Goal: Task Accomplishment & Management: Manage account settings

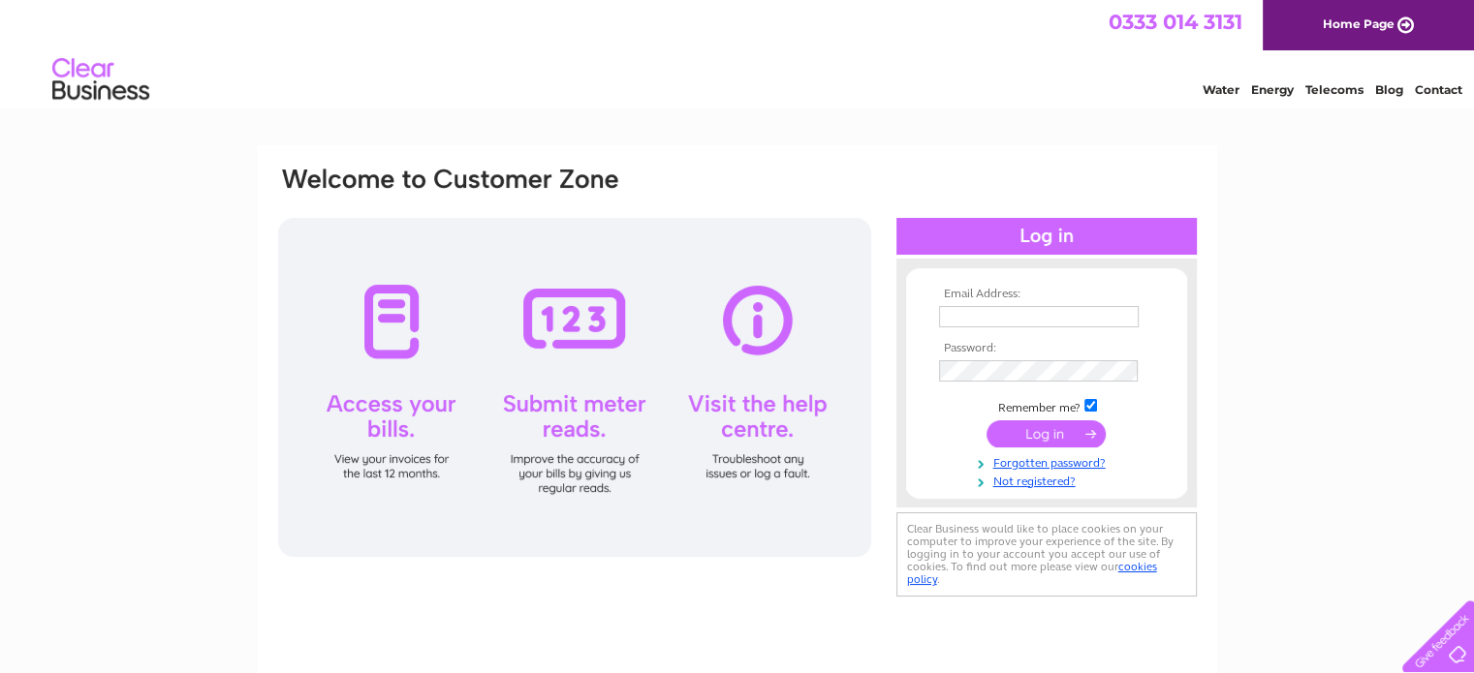
type input "[EMAIL_ADDRESS][DOMAIN_NAME]"
click at [1051, 433] on input "submit" at bounding box center [1045, 434] width 119 height 27
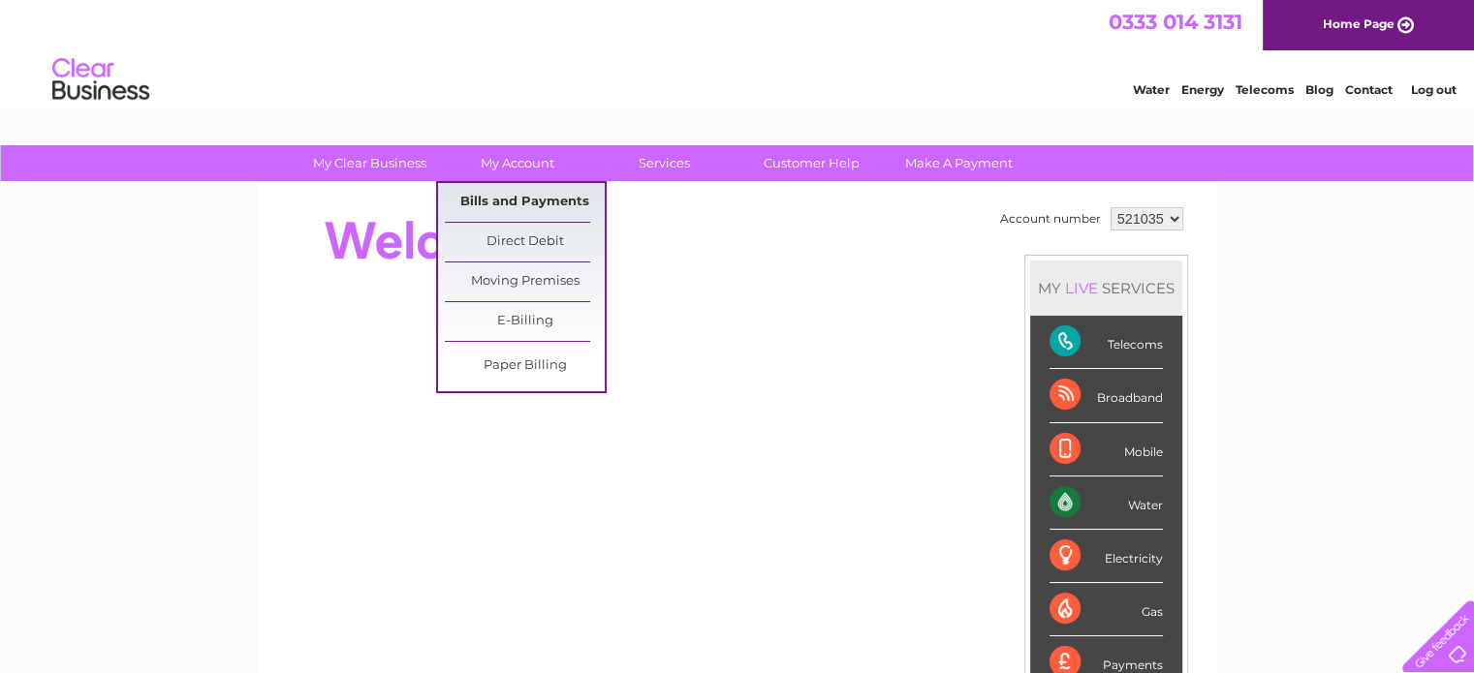
click at [527, 201] on link "Bills and Payments" at bounding box center [525, 202] width 160 height 39
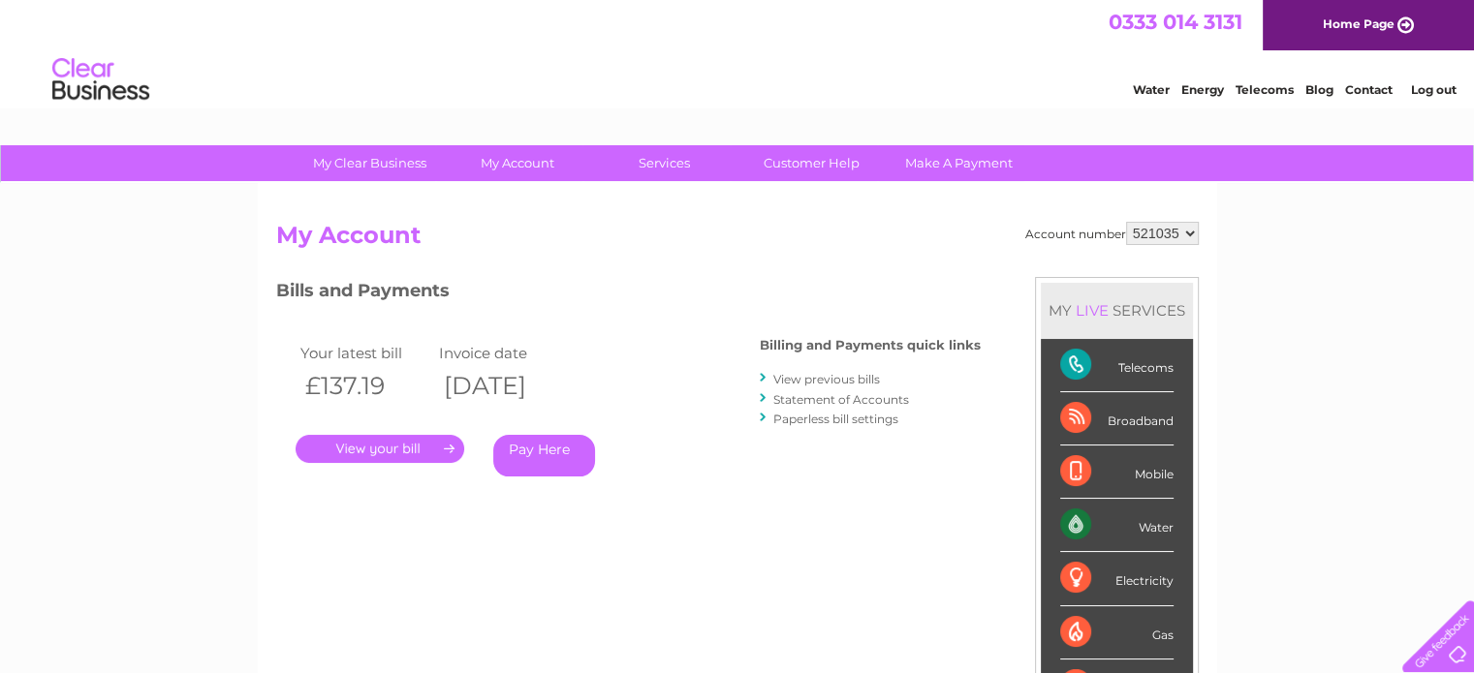
click at [347, 442] on link "." at bounding box center [380, 449] width 169 height 28
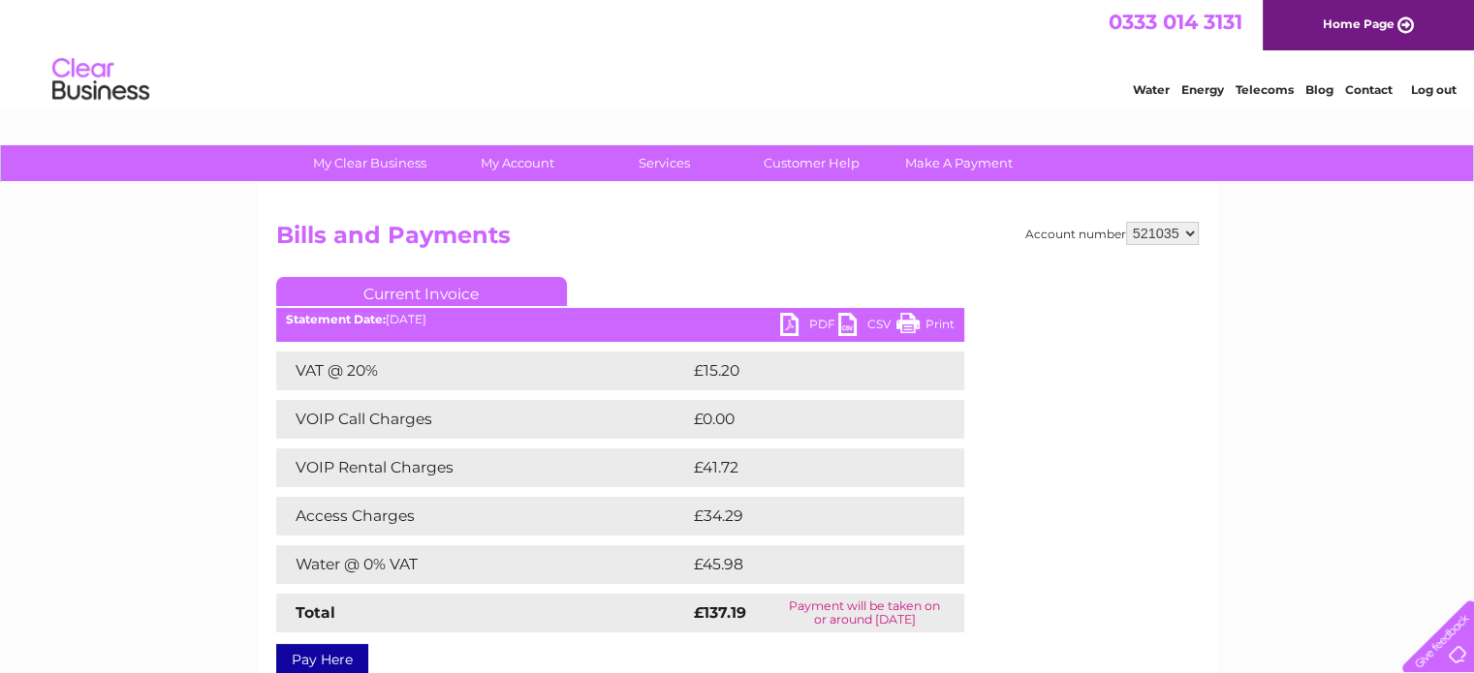
click at [856, 326] on link "CSV" at bounding box center [867, 327] width 58 height 28
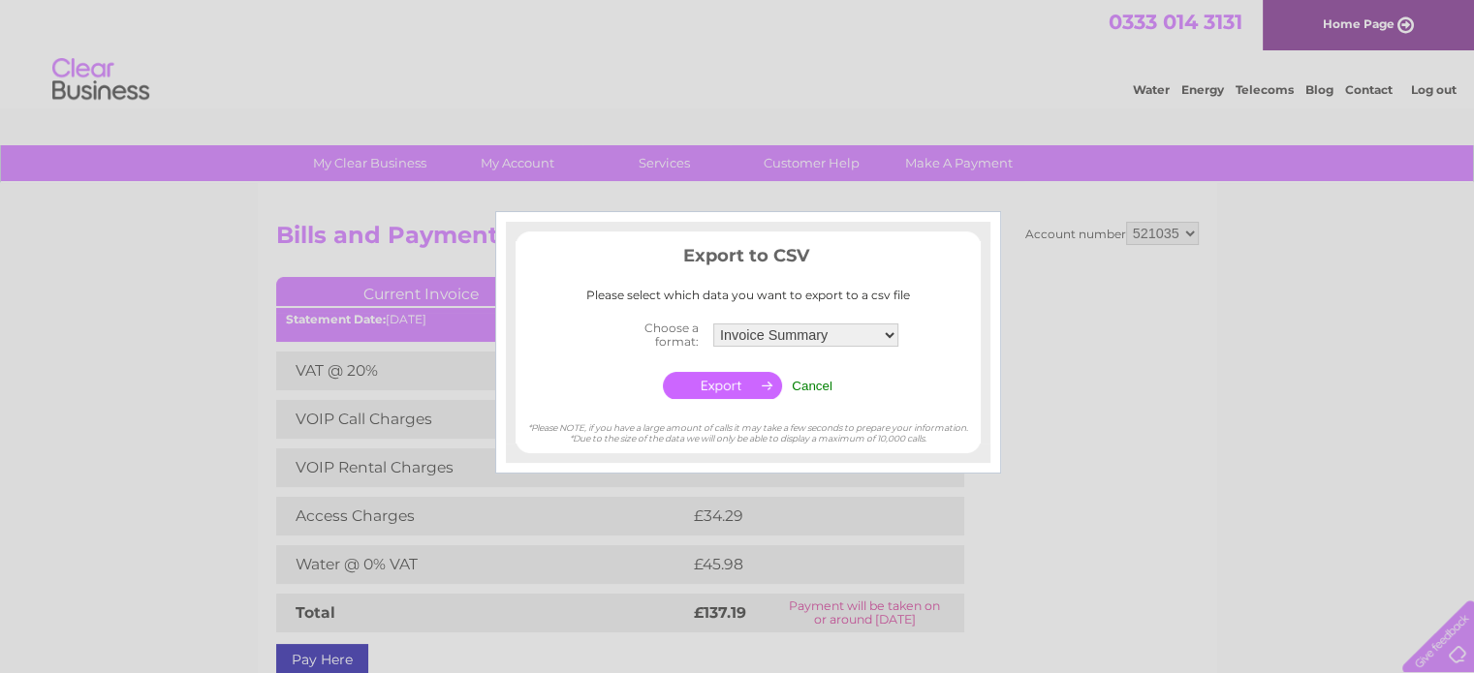
drag, startPoint x: 806, startPoint y: 389, endPoint x: 804, endPoint y: 377, distance: 12.7
click at [806, 389] on input "Cancel" at bounding box center [812, 386] width 41 height 15
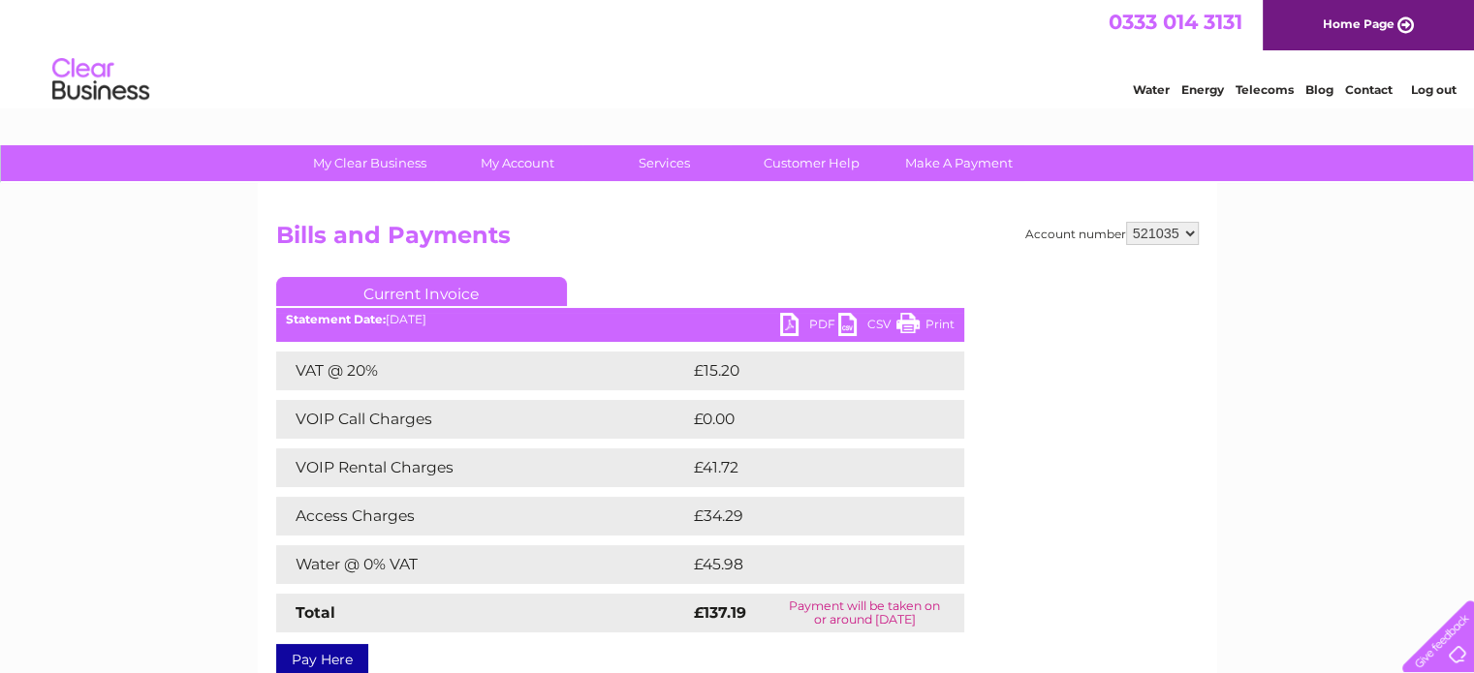
click at [804, 327] on link "PDF" at bounding box center [809, 327] width 58 height 28
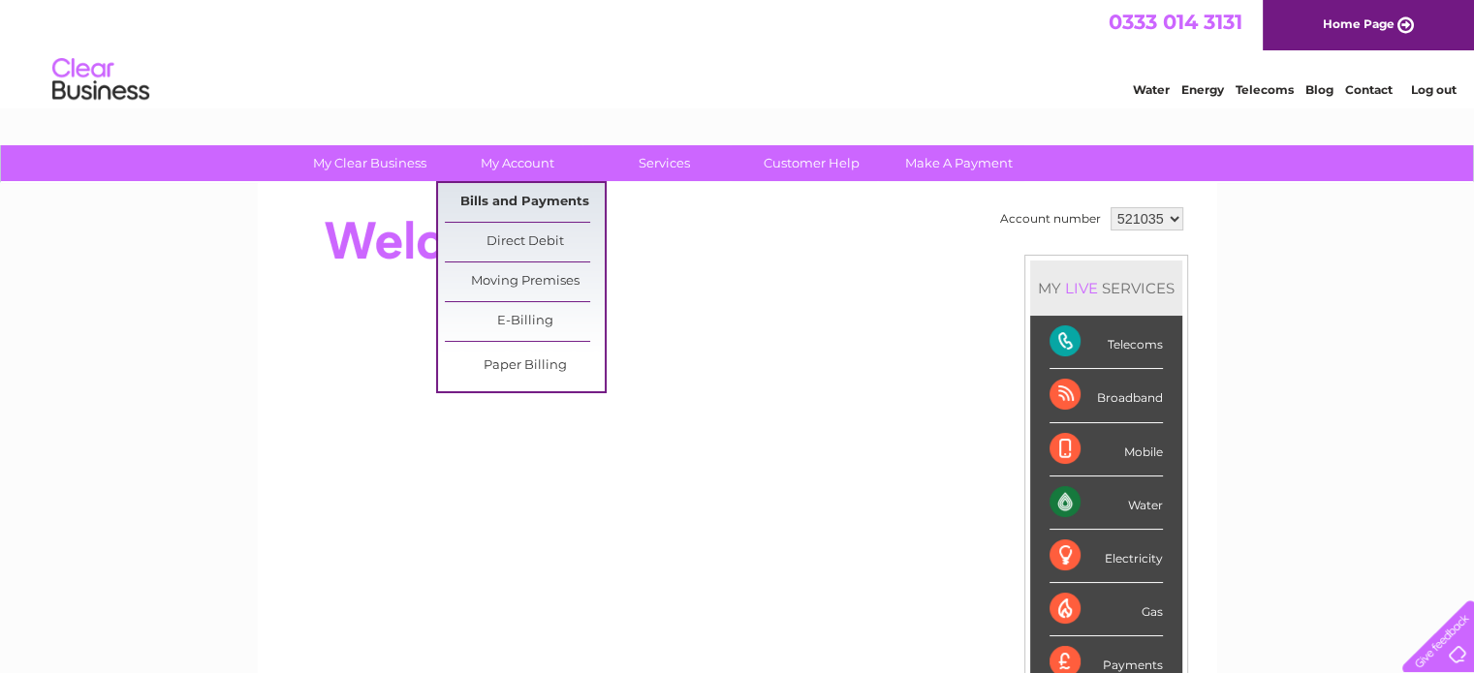
click at [513, 200] on link "Bills and Payments" at bounding box center [525, 202] width 160 height 39
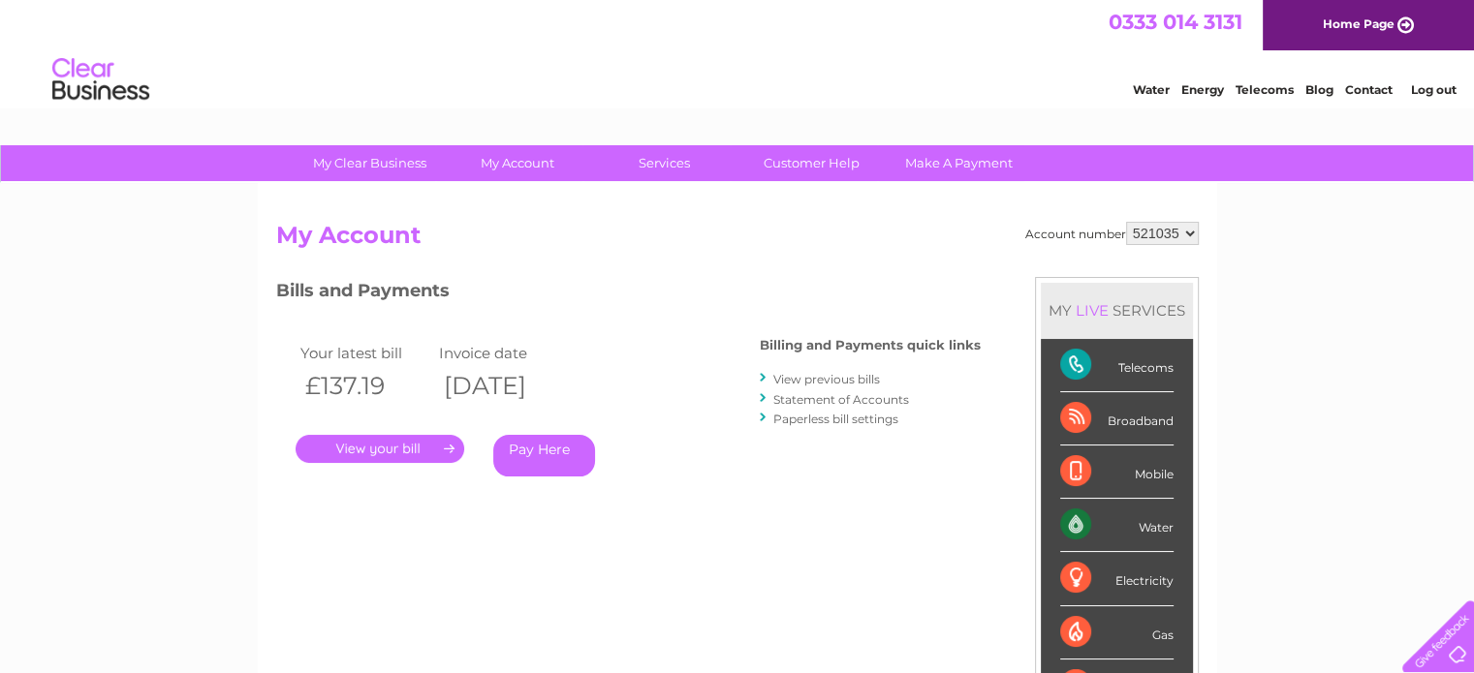
click at [830, 375] on link "View previous bills" at bounding box center [826, 379] width 107 height 15
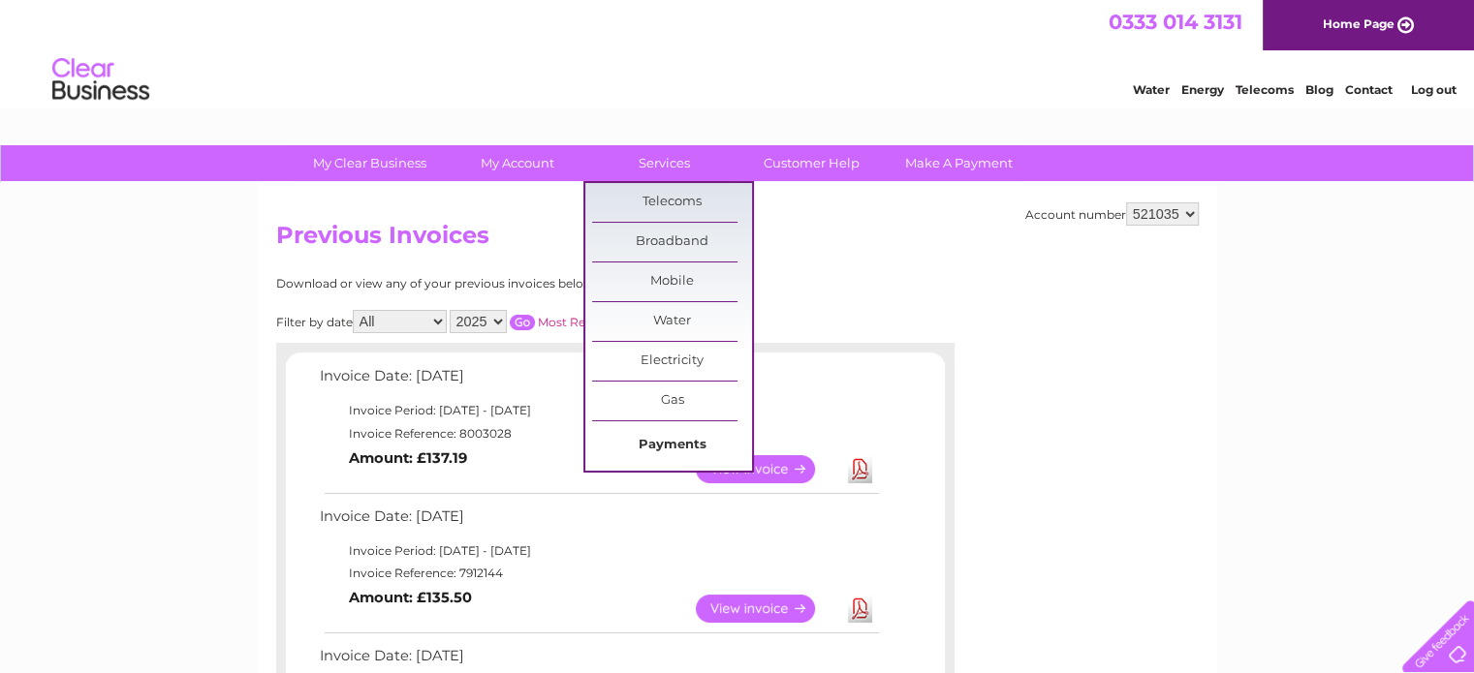
click at [688, 445] on link "Payments" at bounding box center [672, 445] width 160 height 39
